Goal: Browse casually

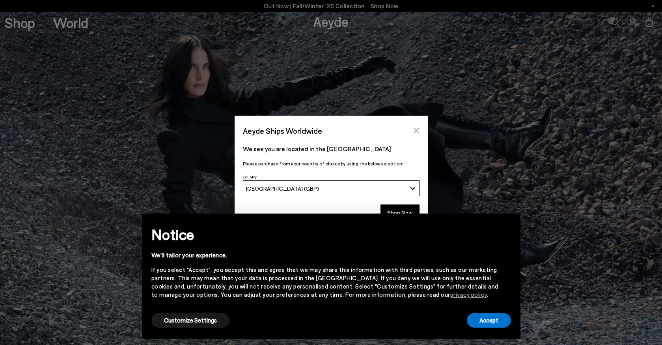
click at [418, 131] on icon "Close" at bounding box center [416, 130] width 6 height 6
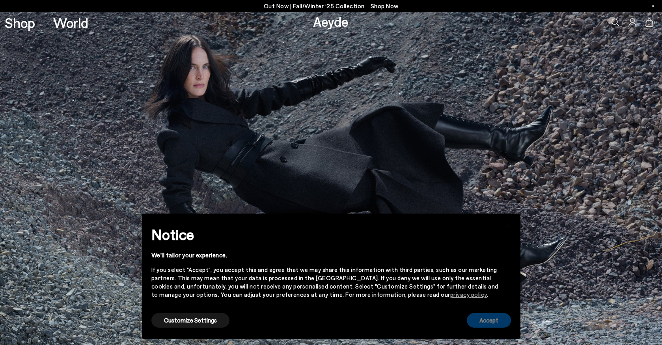
click at [477, 318] on button "Accept" at bounding box center [489, 320] width 44 height 15
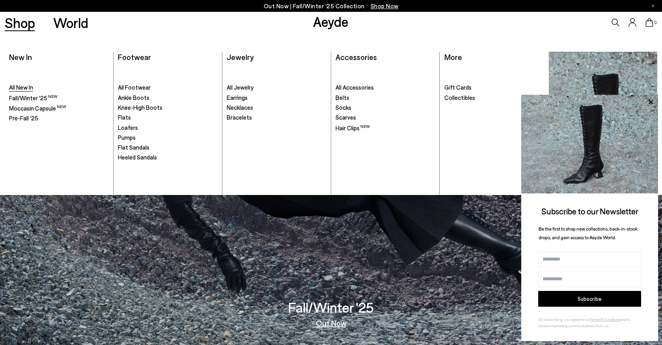
click at [27, 89] on span "All New In" at bounding box center [21, 87] width 24 height 7
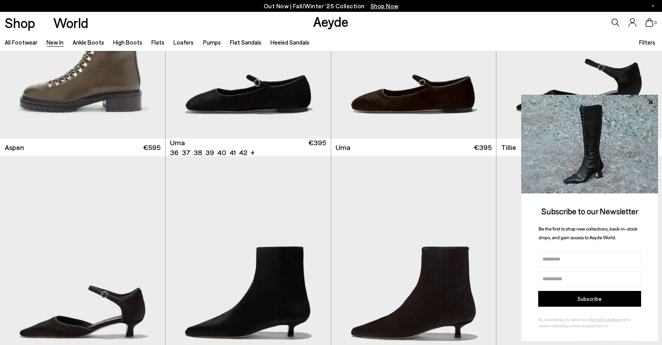
scroll to position [5080, 0]
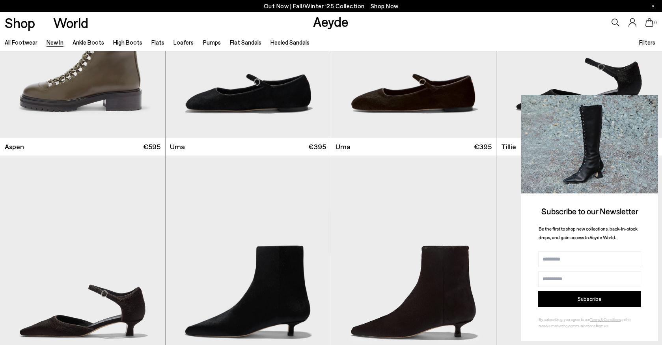
click at [651, 103] on icon at bounding box center [651, 102] width 4 height 4
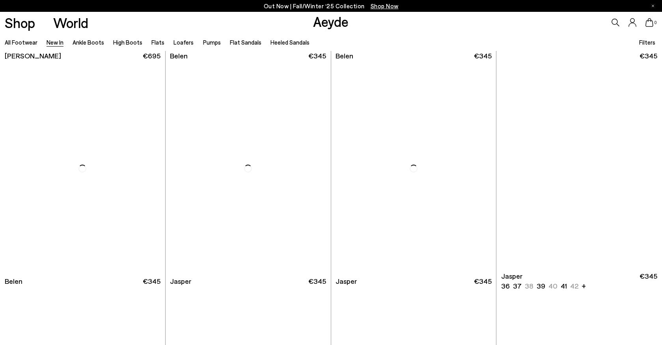
scroll to position [8340, 0]
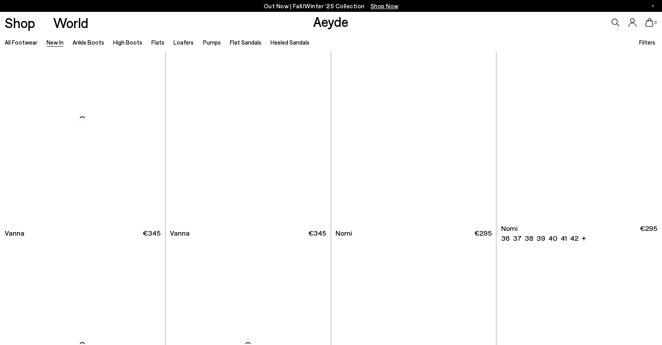
scroll to position [9277, 0]
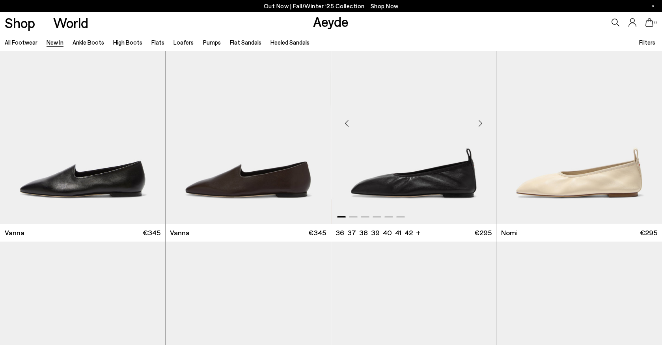
click at [483, 124] on div "Next slide" at bounding box center [481, 123] width 24 height 24
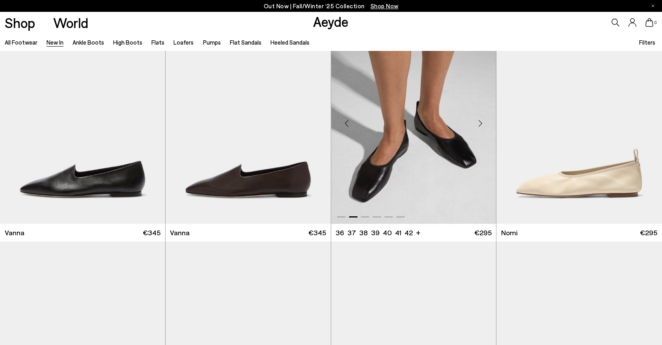
click at [483, 124] on div "Next slide" at bounding box center [481, 123] width 24 height 24
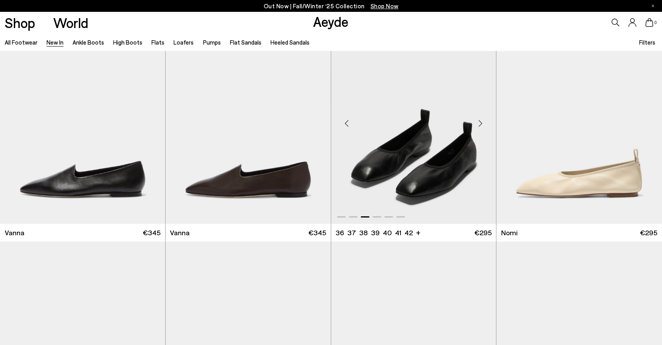
click at [483, 124] on div "Next slide" at bounding box center [481, 123] width 24 height 24
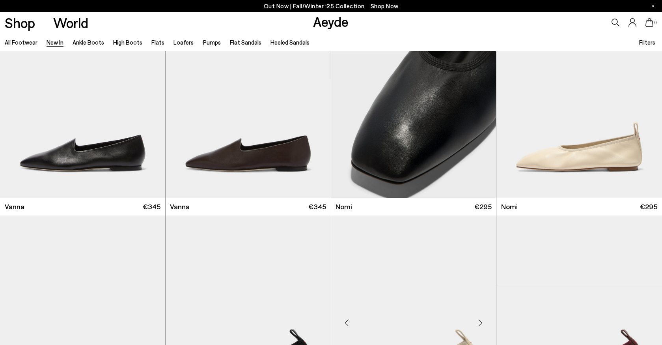
scroll to position [9294, 0]
